Goal: Find specific page/section: Find specific page/section

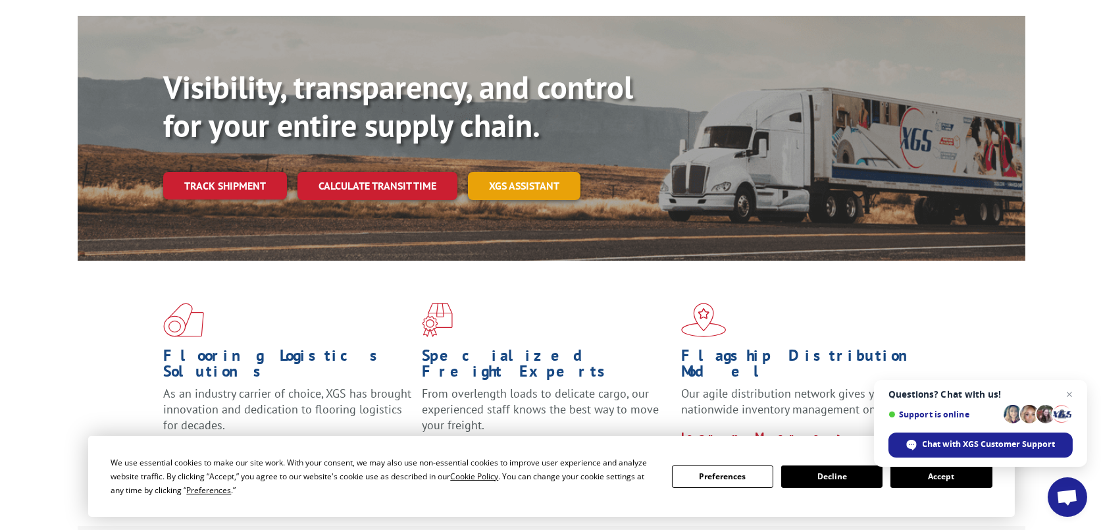
scroll to position [132, 0]
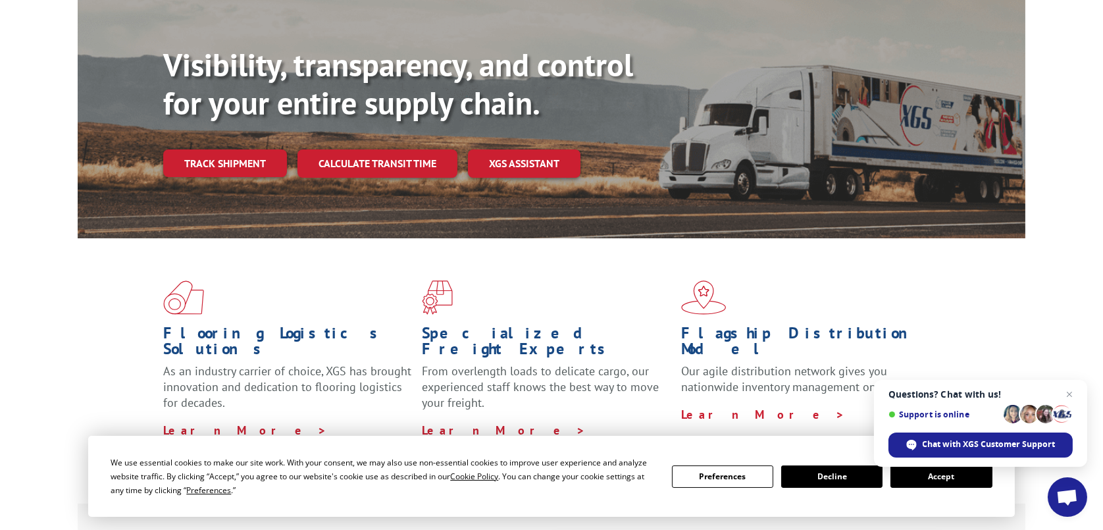
click at [940, 478] on button "Accept" at bounding box center [941, 476] width 101 height 22
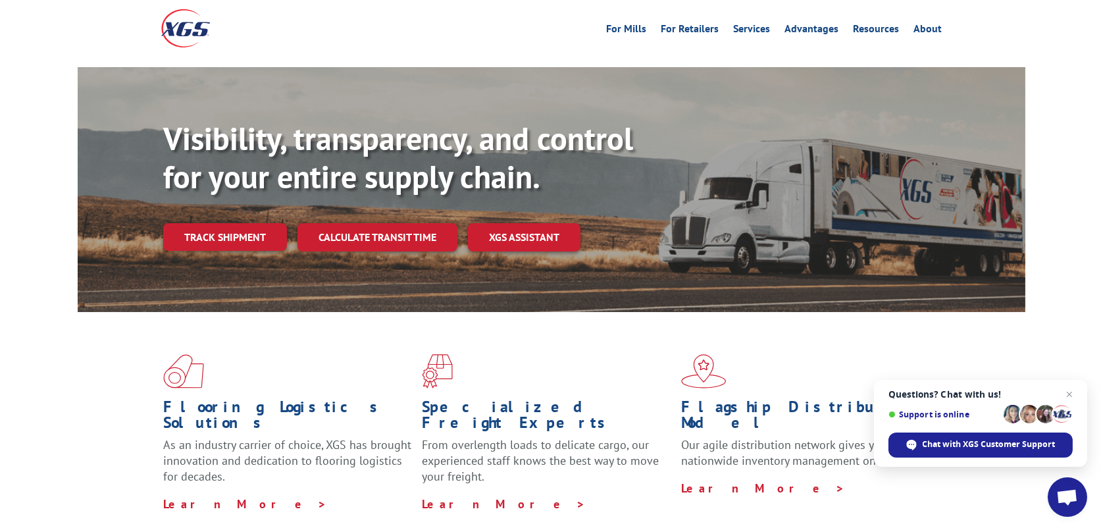
scroll to position [0, 0]
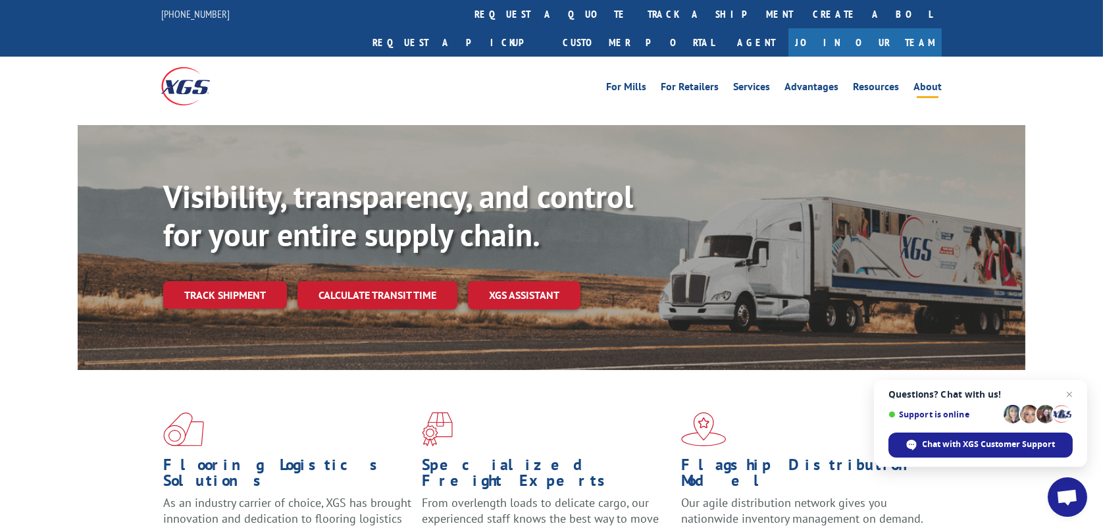
click at [925, 82] on link "About" at bounding box center [928, 89] width 28 height 14
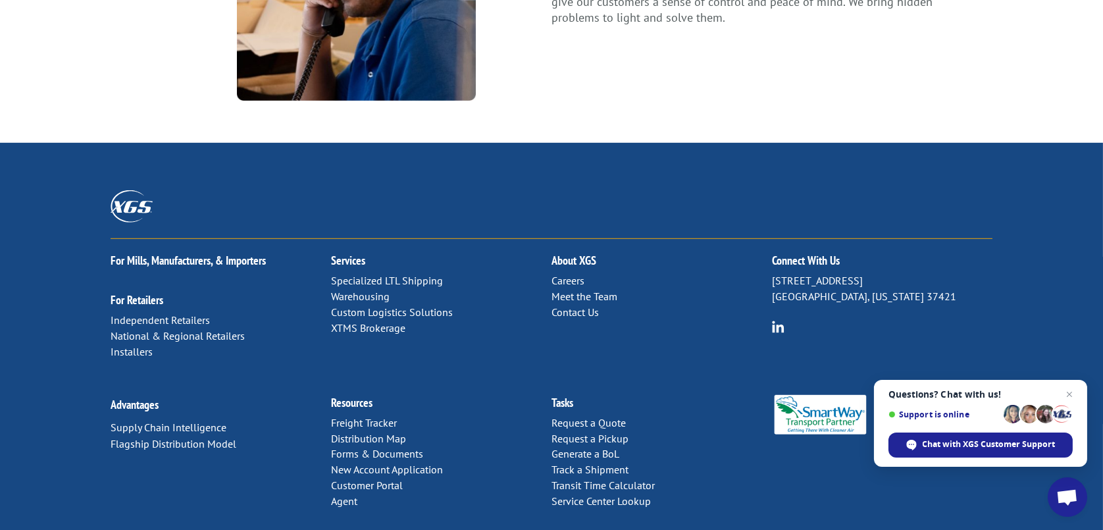
scroll to position [1764, 0]
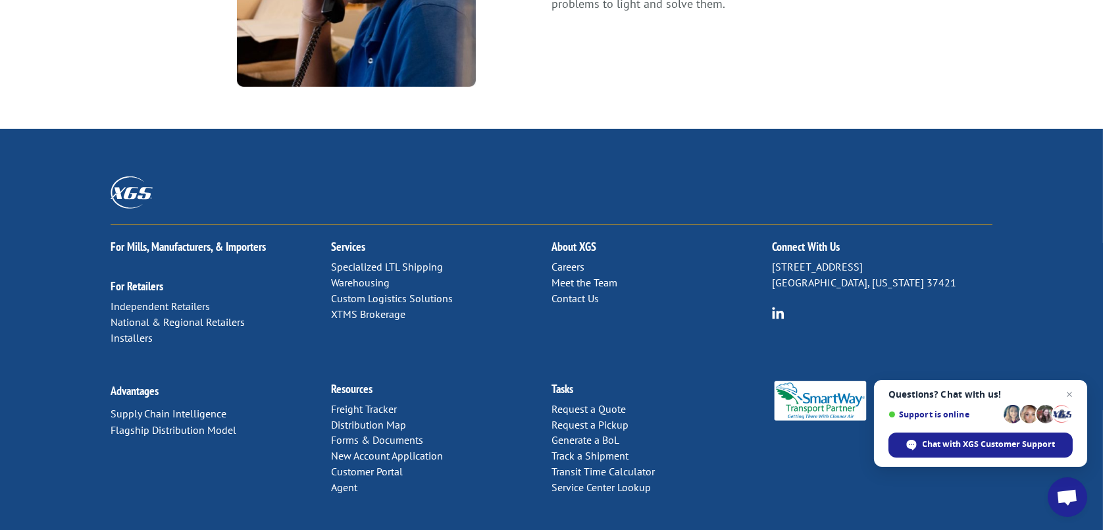
click at [600, 276] on link "Meet the Team" at bounding box center [585, 282] width 66 height 13
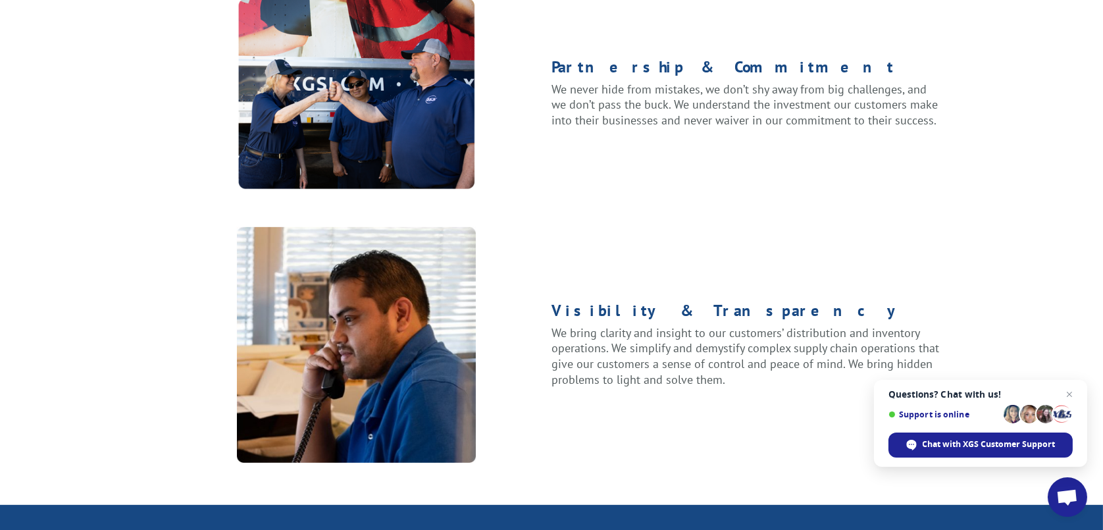
scroll to position [1369, 0]
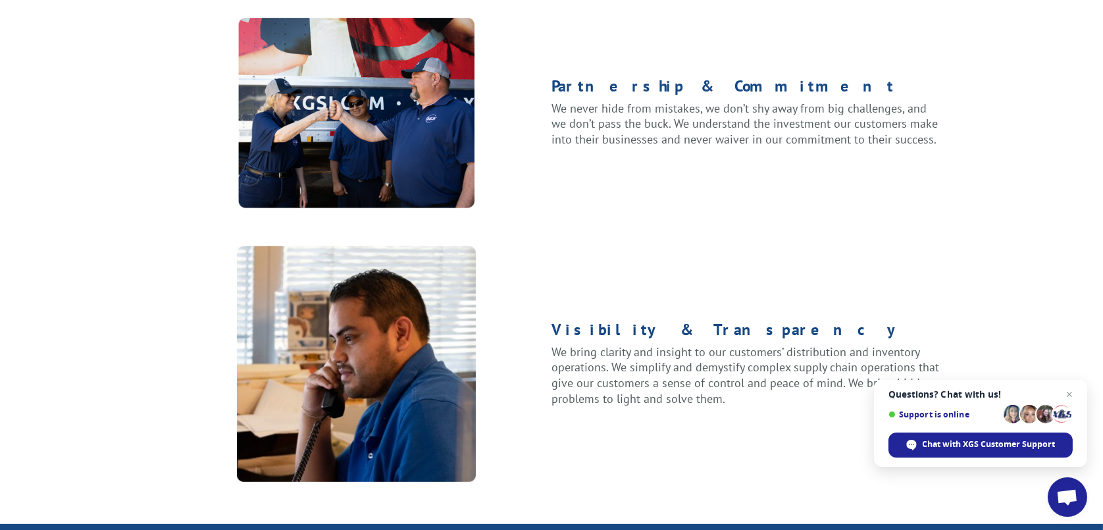
drag, startPoint x: 576, startPoint y: 217, endPoint x: 575, endPoint y: 209, distance: 8.0
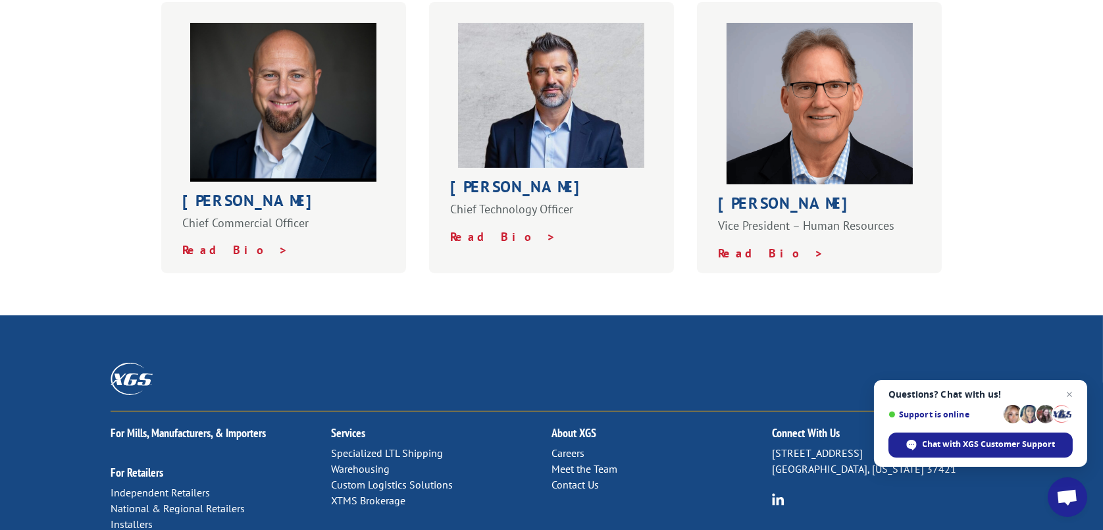
scroll to position [790, 0]
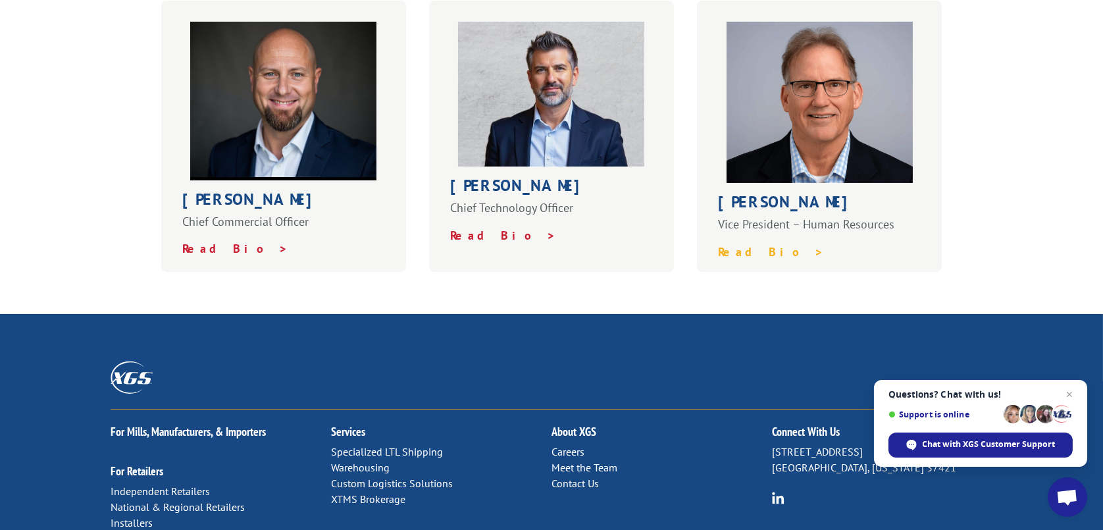
click at [752, 244] on strong "Read Bio >" at bounding box center [771, 251] width 106 height 15
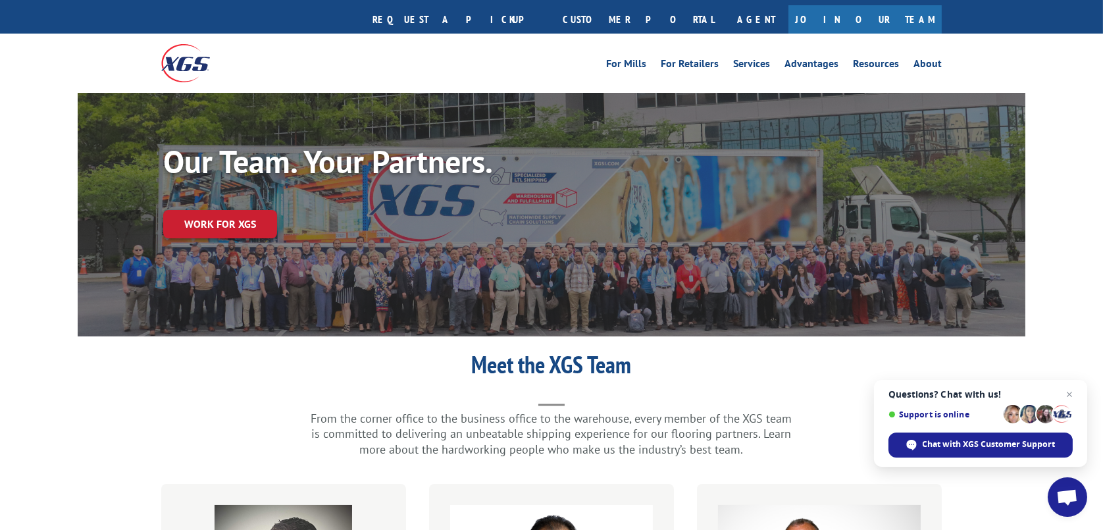
scroll to position [0, 0]
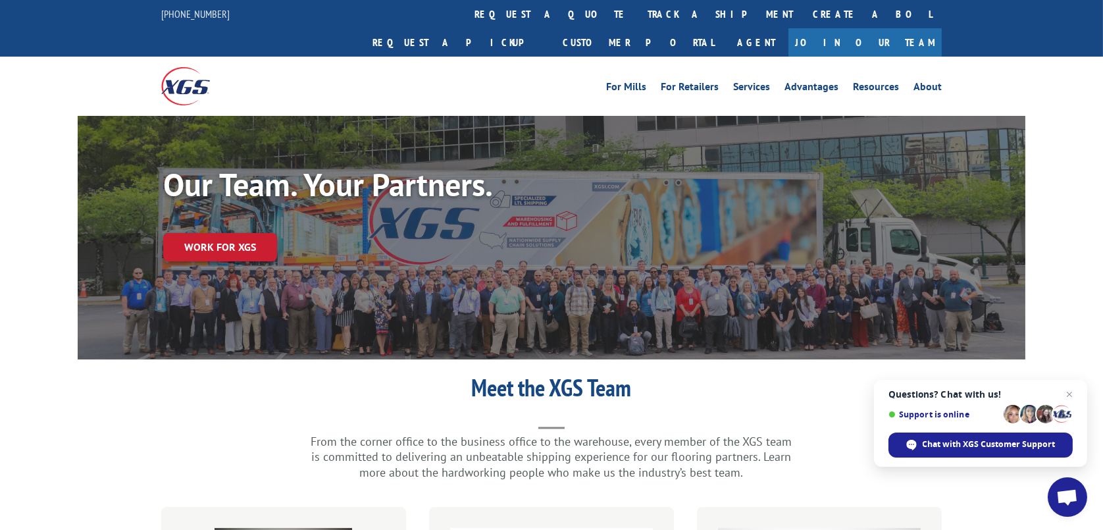
drag, startPoint x: 803, startPoint y: 142, endPoint x: 798, endPoint y: 151, distance: 10.0
